Goal: Information Seeking & Learning: Compare options

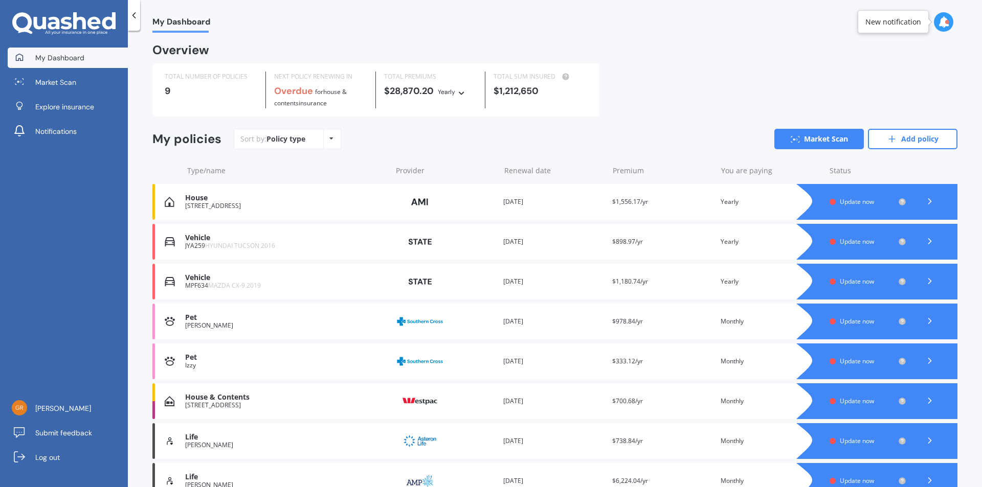
click at [924, 198] on icon at bounding box center [929, 201] width 10 height 10
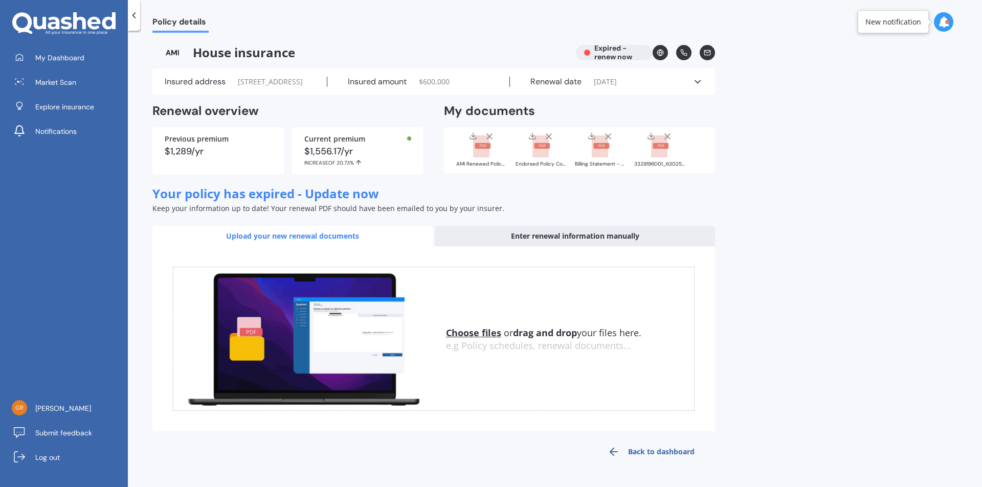
click at [43, 57] on span "My Dashboard" at bounding box center [59, 58] width 49 height 10
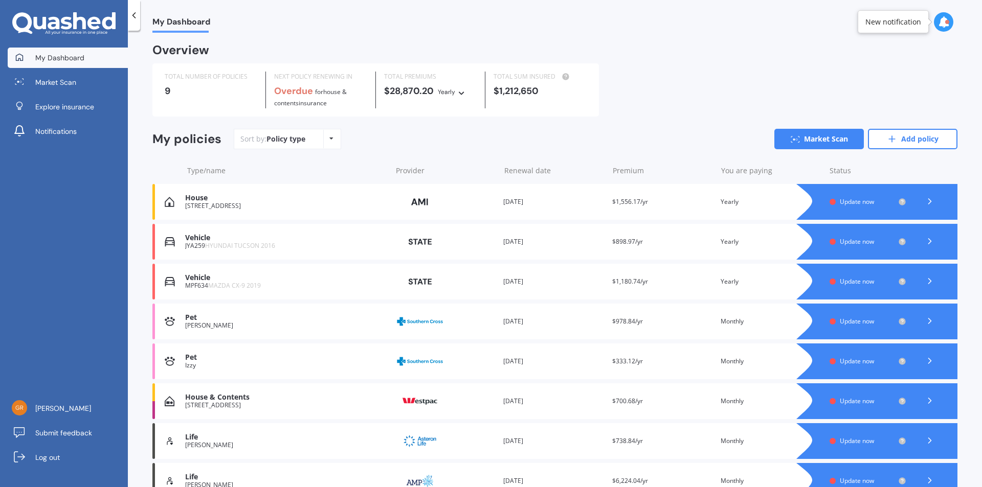
click at [814, 139] on link "Market Scan" at bounding box center [818, 139] width 89 height 20
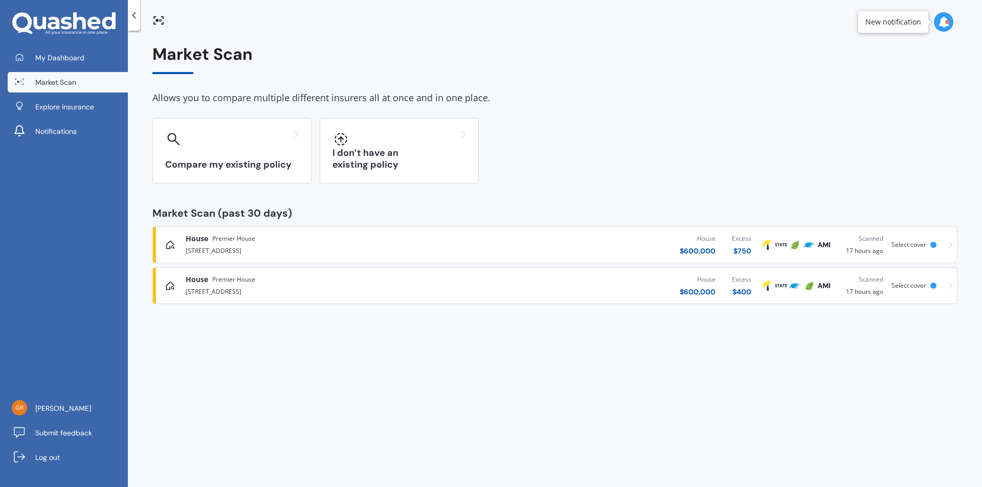
click at [199, 161] on h3 "Compare my existing policy" at bounding box center [231, 165] width 133 height 12
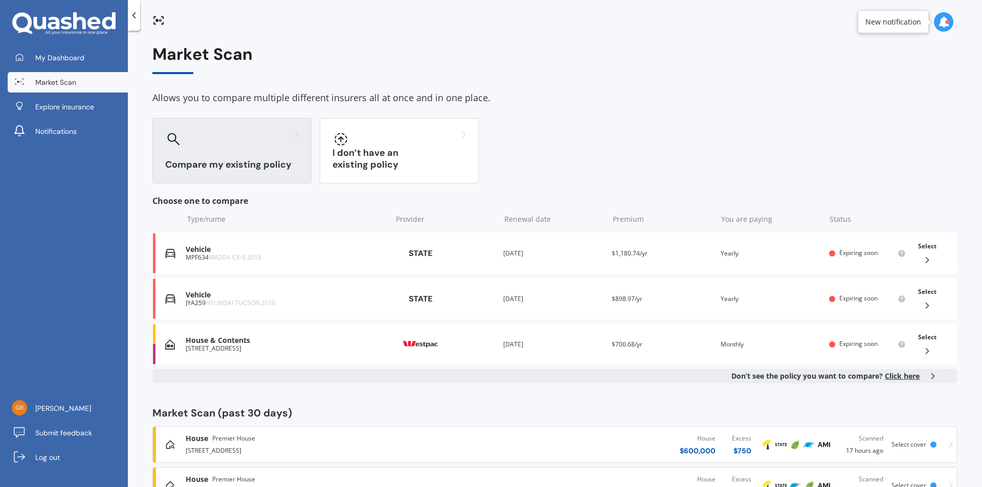
click at [220, 342] on div "House & Contents" at bounding box center [286, 340] width 201 height 9
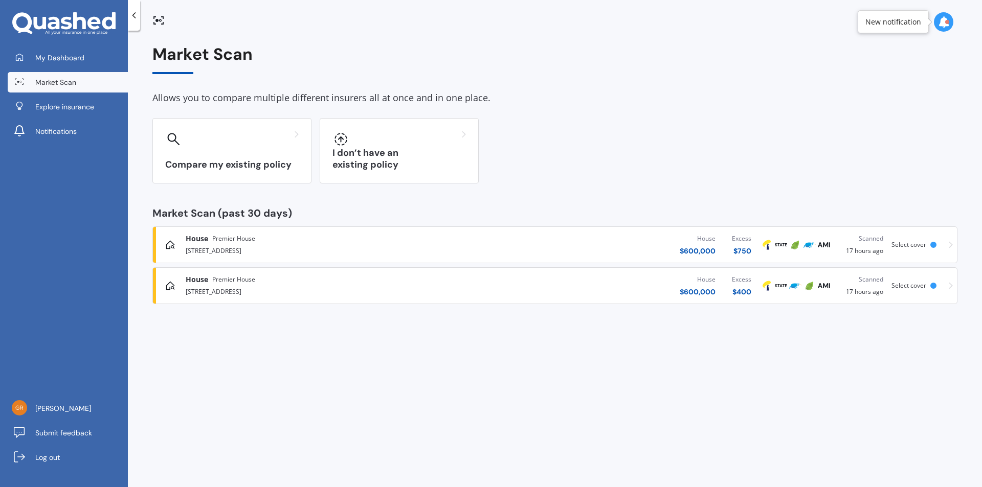
click at [44, 56] on span "My Dashboard" at bounding box center [59, 58] width 49 height 10
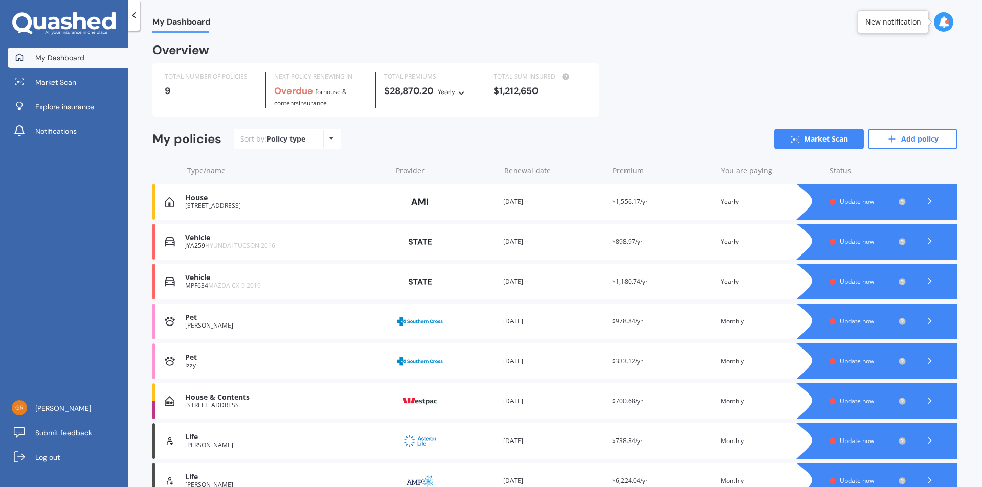
click at [926, 398] on icon at bounding box center [929, 401] width 10 height 10
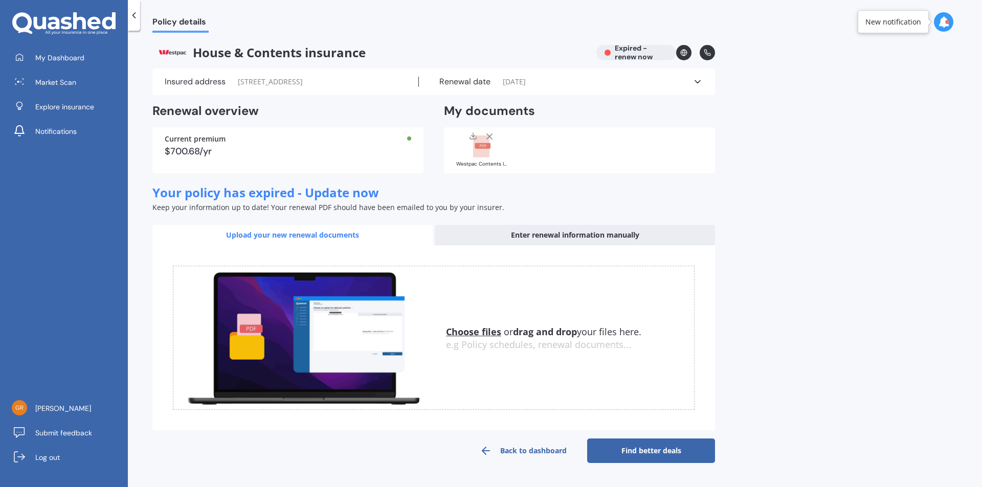
click at [481, 149] on rect at bounding box center [481, 146] width 16 height 22
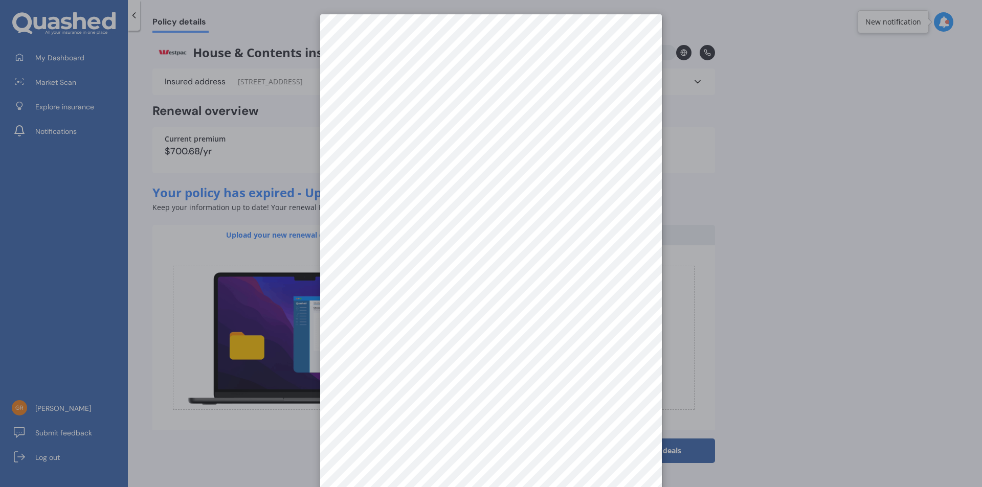
click at [695, 78] on div at bounding box center [491, 243] width 982 height 487
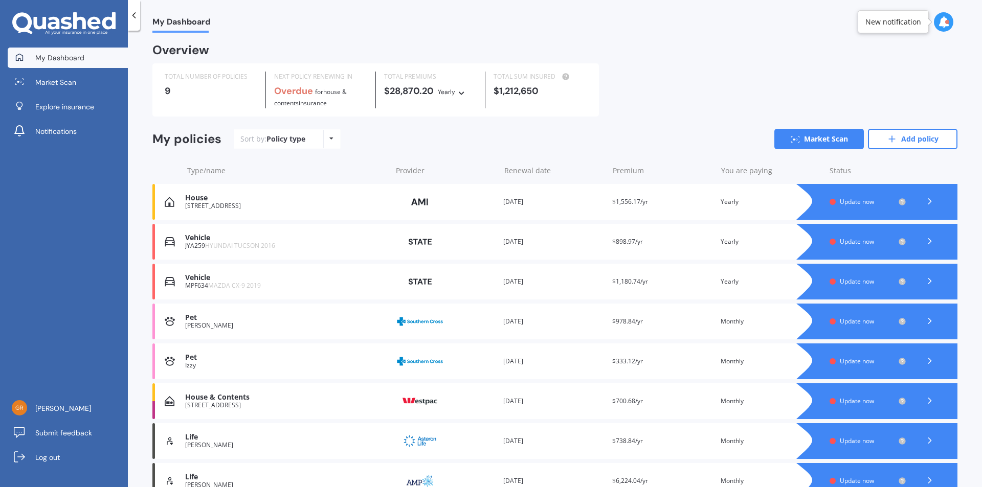
click at [924, 200] on icon at bounding box center [929, 201] width 10 height 10
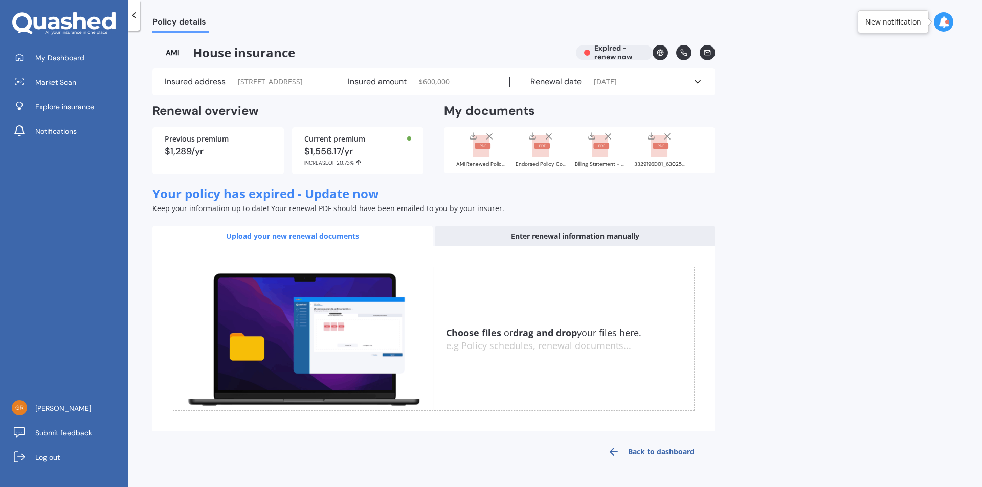
click at [51, 81] on span "Market Scan" at bounding box center [55, 82] width 41 height 10
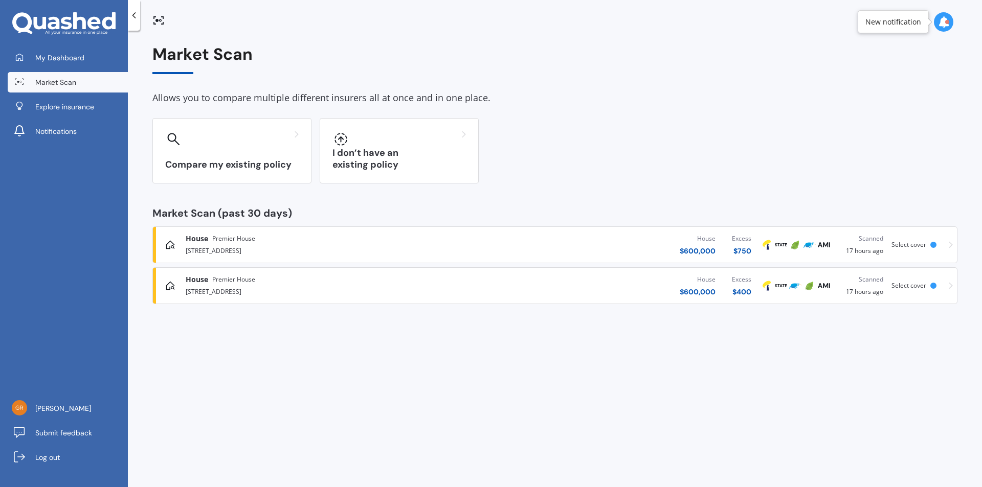
click at [225, 153] on div "Compare my existing policy" at bounding box center [231, 150] width 159 height 65
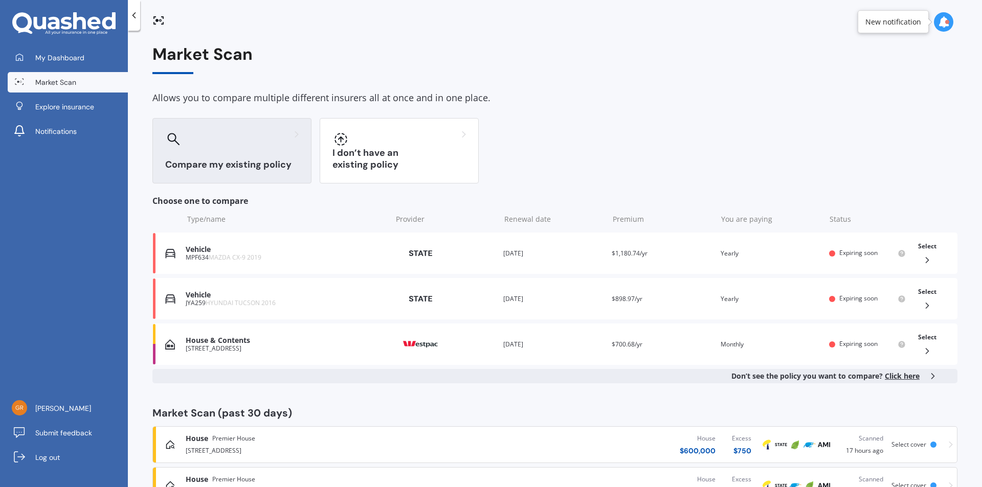
click at [225, 153] on div "Compare my existing policy" at bounding box center [231, 150] width 159 height 65
click at [55, 58] on span "My Dashboard" at bounding box center [59, 58] width 49 height 10
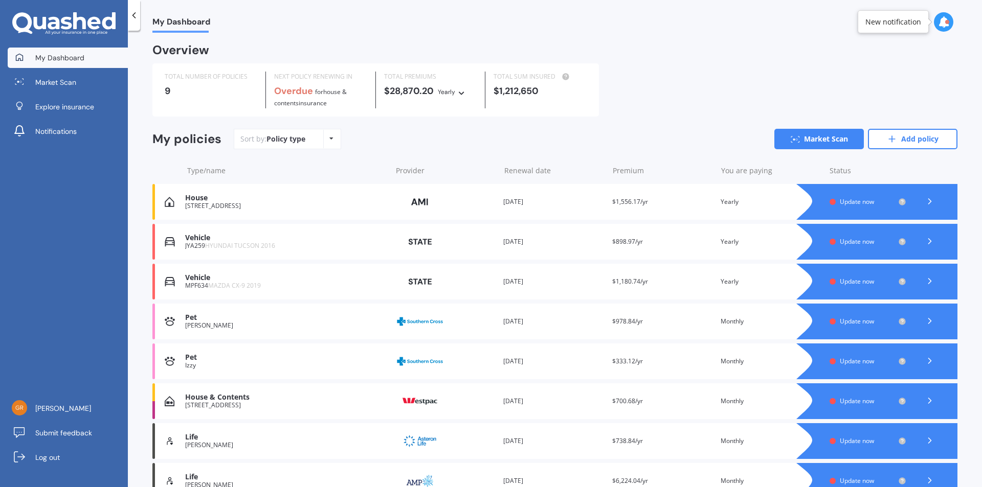
click at [213, 204] on div "[STREET_ADDRESS]" at bounding box center [285, 205] width 201 height 7
